Goal: Information Seeking & Learning: Learn about a topic

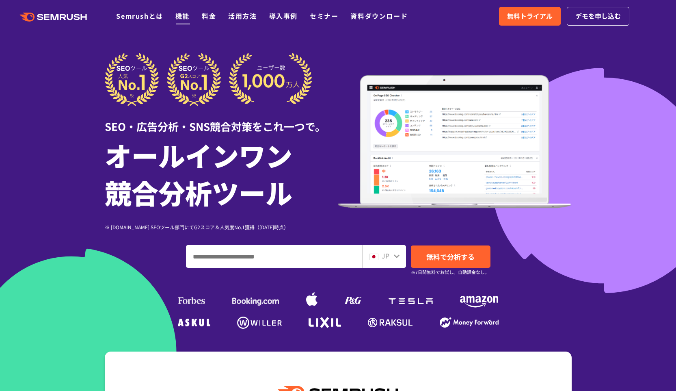
click at [184, 17] on link "機能" at bounding box center [183, 16] width 14 height 10
click at [184, 20] on link "機能" at bounding box center [183, 16] width 14 height 10
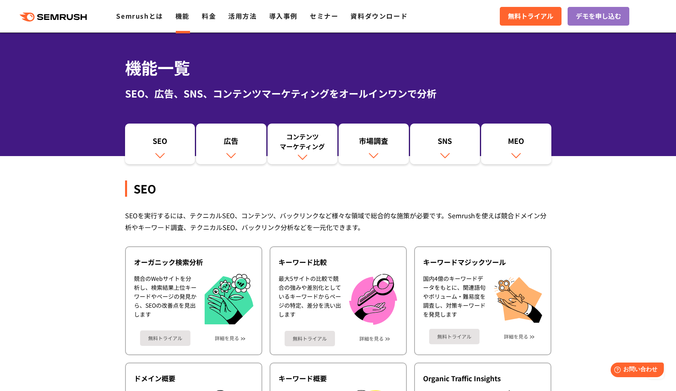
scroll to position [11, 0]
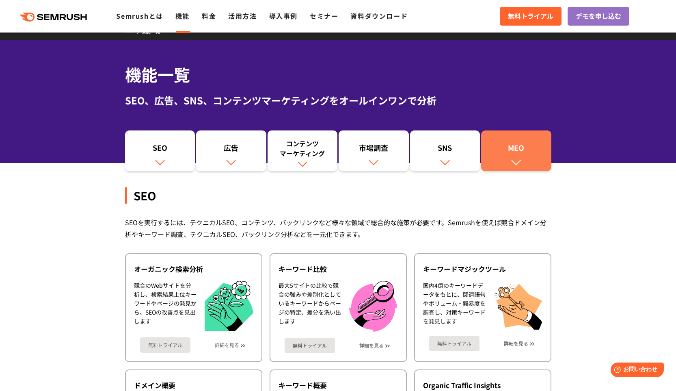
click at [527, 148] on div "MEO" at bounding box center [516, 150] width 62 height 14
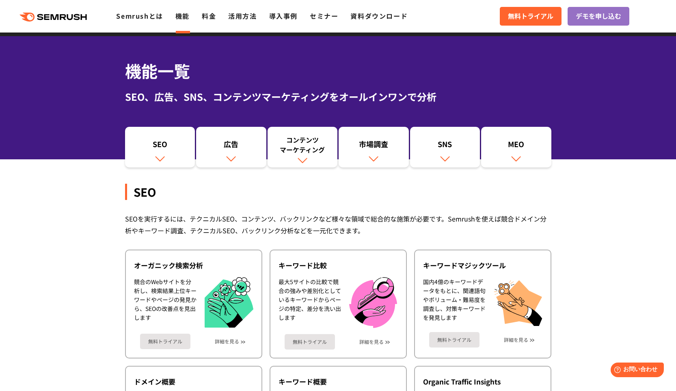
scroll to position [17, 0]
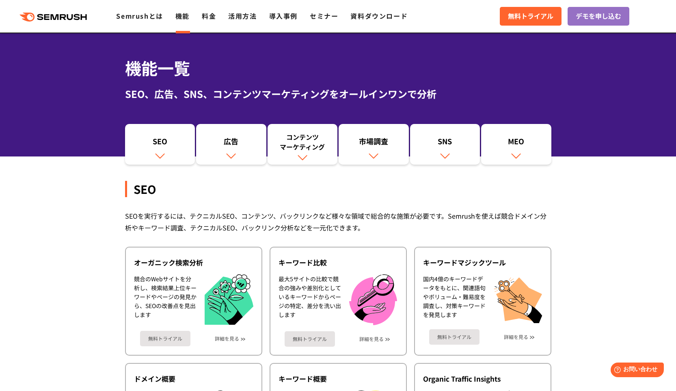
click at [212, 24] on div ".cls {fill: #FF642D;} .cls {fill: #FF642D;} Semrushとは 機能 料金 活用方法 導入事例 セミナー 資料ダウ…" at bounding box center [338, 16] width 676 height 24
click at [209, 17] on link "料金" at bounding box center [209, 16] width 14 height 10
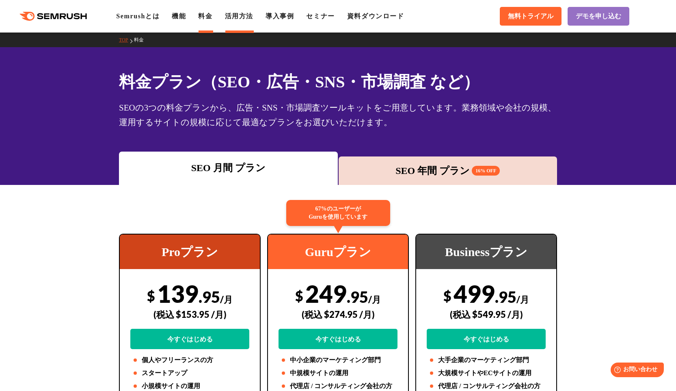
click at [244, 21] on li "活用方法" at bounding box center [239, 16] width 28 height 10
click at [244, 12] on li "活用方法" at bounding box center [239, 16] width 28 height 10
click at [186, 15] on link "機能" at bounding box center [179, 16] width 14 height 7
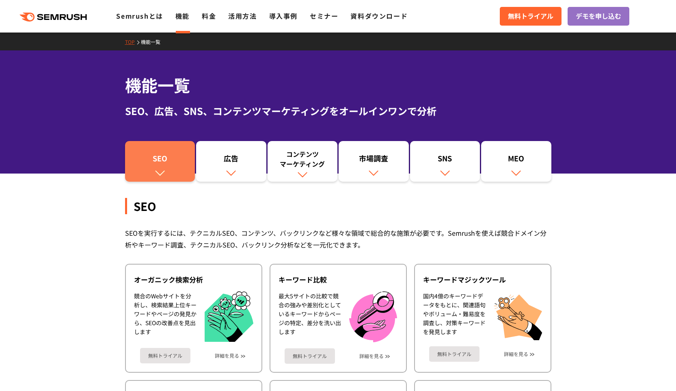
click at [173, 156] on div "SEO" at bounding box center [160, 160] width 62 height 14
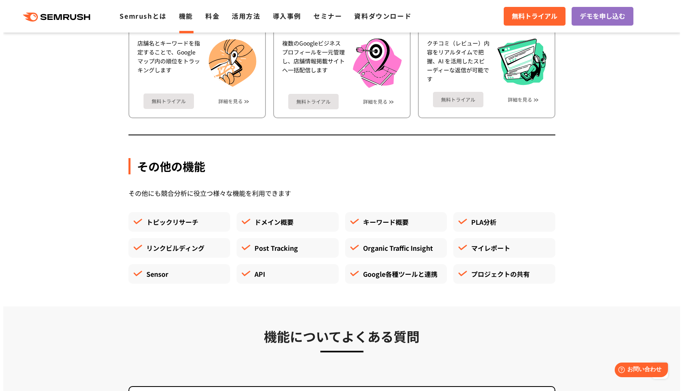
scroll to position [2130, 0]
